Goal: Book appointment/travel/reservation

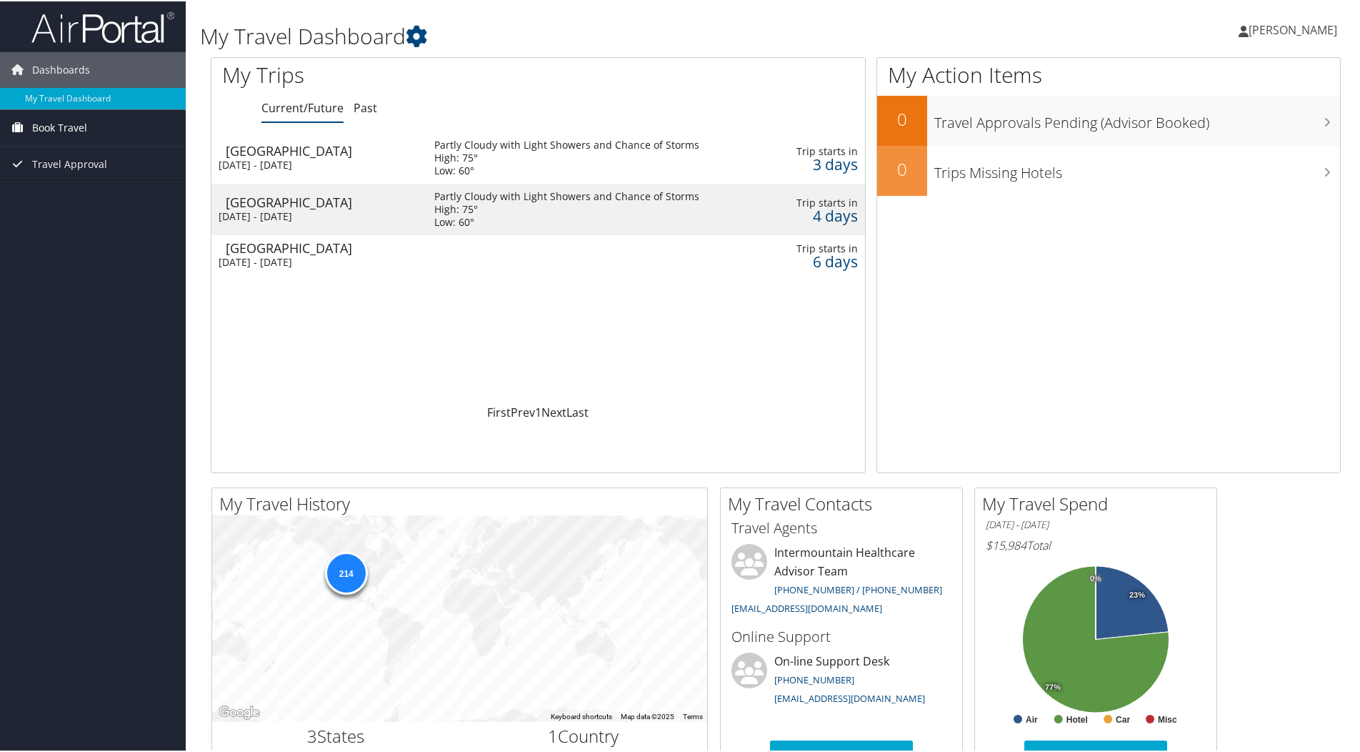
click at [99, 135] on link "Book Travel" at bounding box center [93, 127] width 186 height 36
click at [100, 174] on link "Book/Manage Online Trips" at bounding box center [93, 176] width 186 height 21
